Goal: Task Accomplishment & Management: Manage deal pipeline

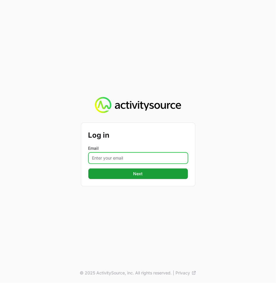
click at [143, 156] on input "Email" at bounding box center [137, 157] width 99 height 11
type input "[EMAIL_ADDRESS][DOMAIN_NAME]"
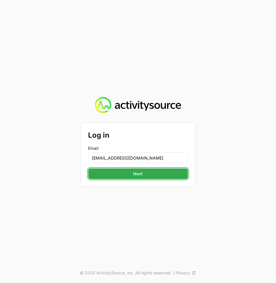
click at [147, 173] on span "Next" at bounding box center [138, 173] width 92 height 7
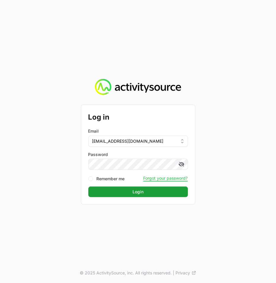
click at [88, 187] on button "Login Login" at bounding box center [137, 192] width 99 height 11
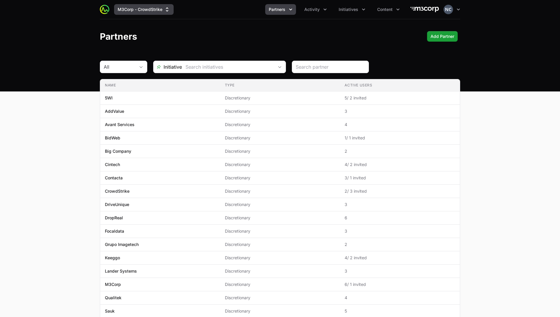
click at [117, 8] on button "M3Corp - CrowdStrike" at bounding box center [144, 9] width 60 height 11
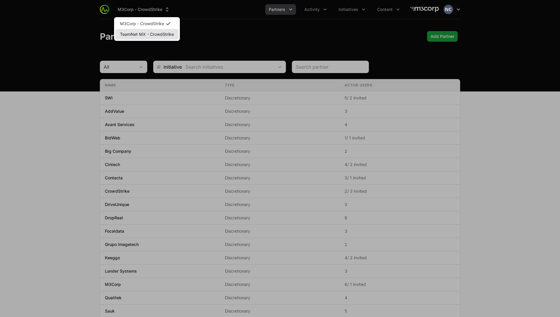
click at [143, 38] on link "TeamNet MX - CrowdStrike" at bounding box center [146, 34] width 63 height 11
click at [144, 32] on link "TeamNet MX - CrowdStrike" at bounding box center [146, 34] width 63 height 11
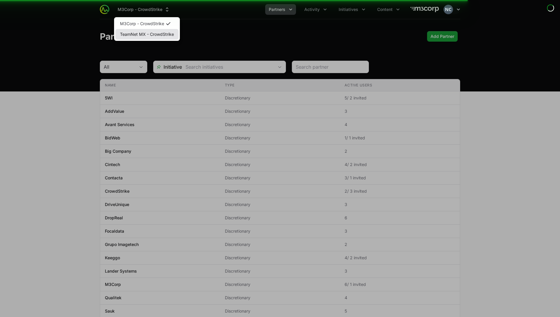
click at [141, 33] on link "TeamNet MX - CrowdStrike" at bounding box center [146, 34] width 63 height 11
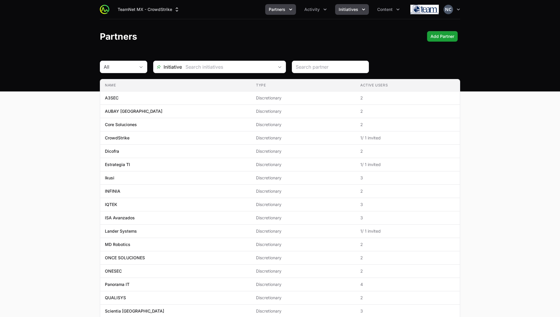
click at [275, 8] on span "Initiatives" at bounding box center [348, 10] width 20 height 6
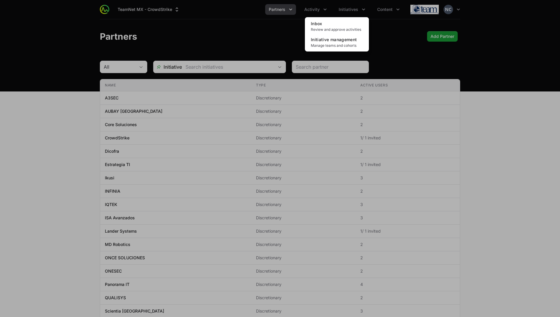
click at [275, 13] on div "Initiatives menu" at bounding box center [280, 158] width 560 height 317
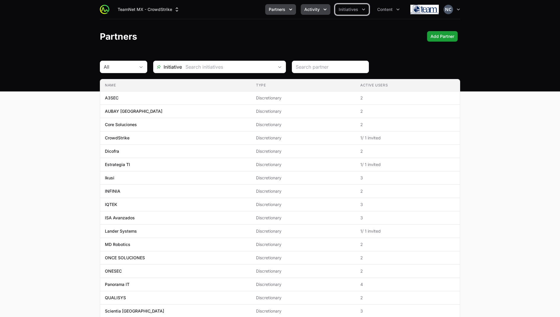
click at [275, 12] on span "Activity" at bounding box center [311, 10] width 15 height 6
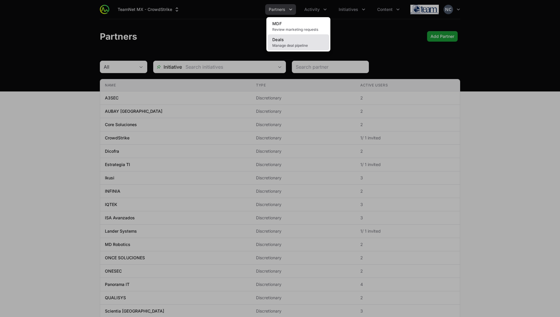
click at [275, 43] on span "Manage deal pipeline" at bounding box center [298, 45] width 52 height 5
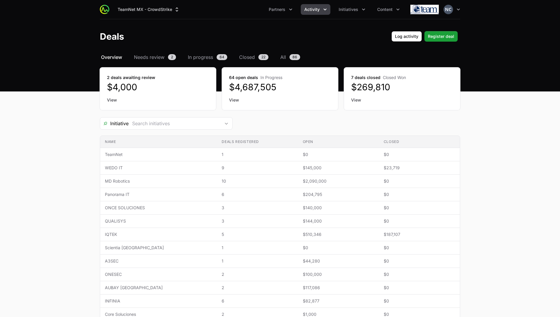
click at [235, 100] on link "View" at bounding box center [280, 100] width 102 height 6
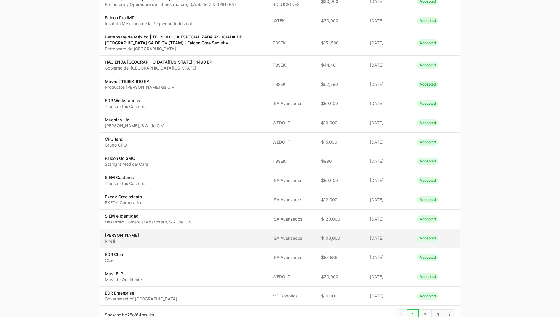
scroll to position [330, 0]
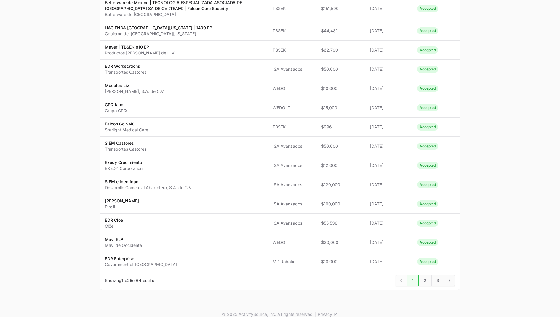
drag, startPoint x: 102, startPoint y: 72, endPoint x: 272, endPoint y: 270, distance: 261.0
click at [272, 270] on div "Name Partner Estimated revenue Updated Status Name EDR [GEOGRAPHIC_DATA] Secret…" at bounding box center [280, 22] width 360 height 535
copy div "LOR Ipsumdo Sitametcon ad Elitseddo eiu Tempor in Utlabor Etdolor MAG Aliquaeni…"
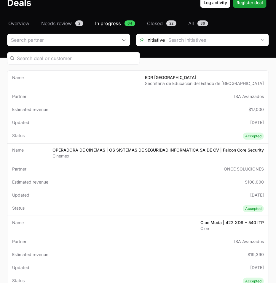
scroll to position [0, 0]
